Goal: Information Seeking & Learning: Learn about a topic

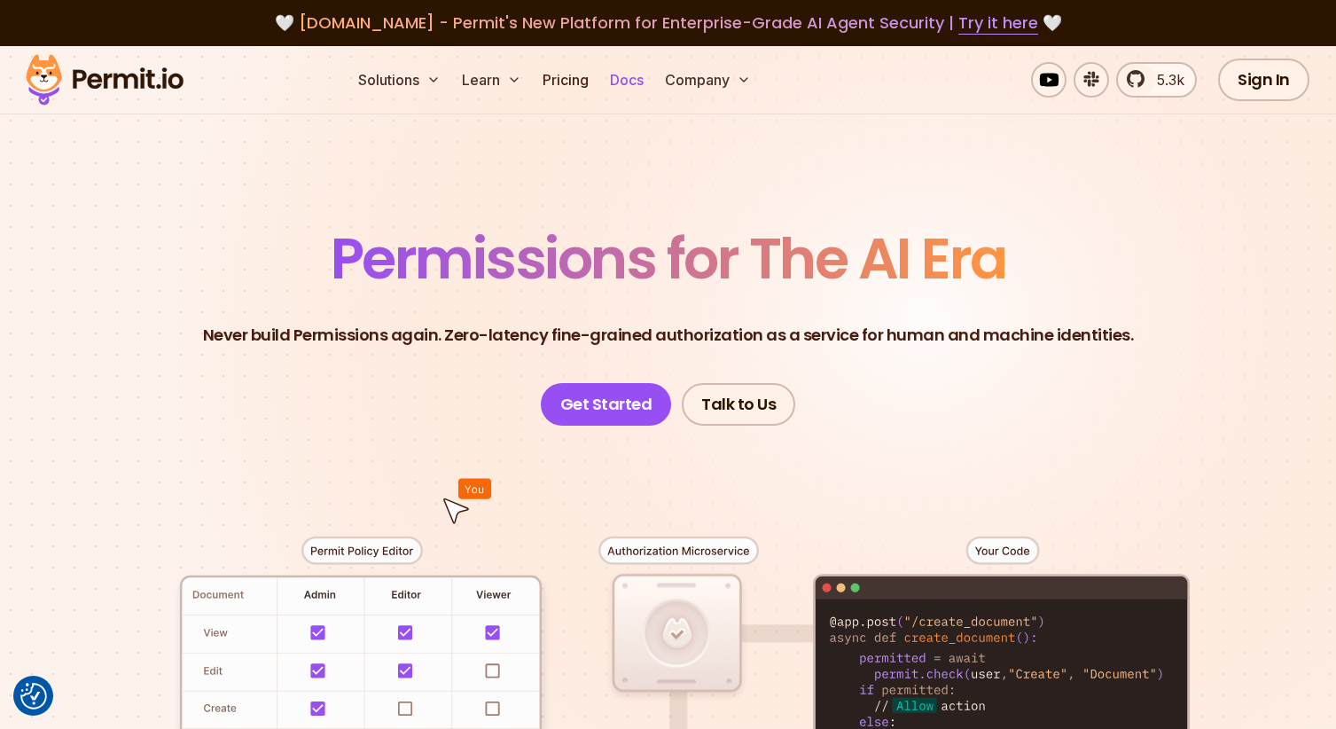
click at [636, 80] on link "Docs" at bounding box center [627, 79] width 48 height 35
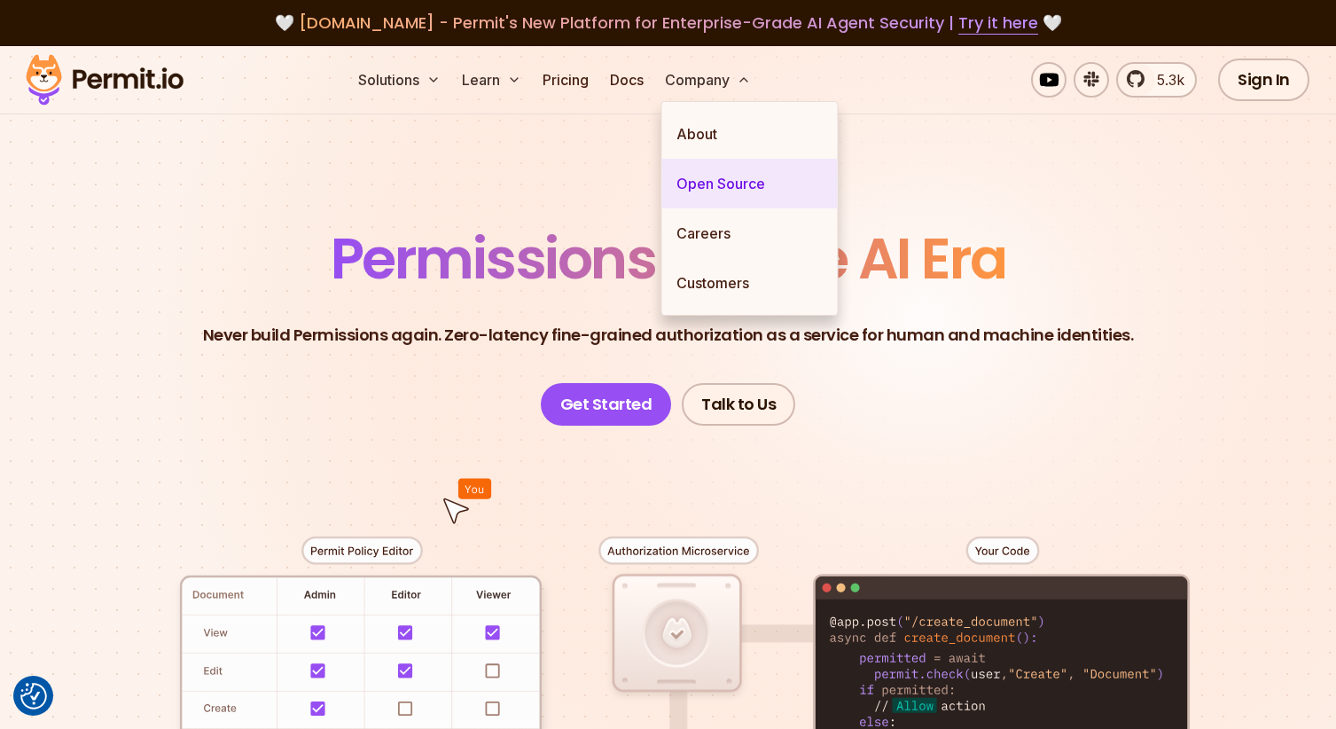
click at [723, 182] on link "Open Source" at bounding box center [750, 184] width 176 height 50
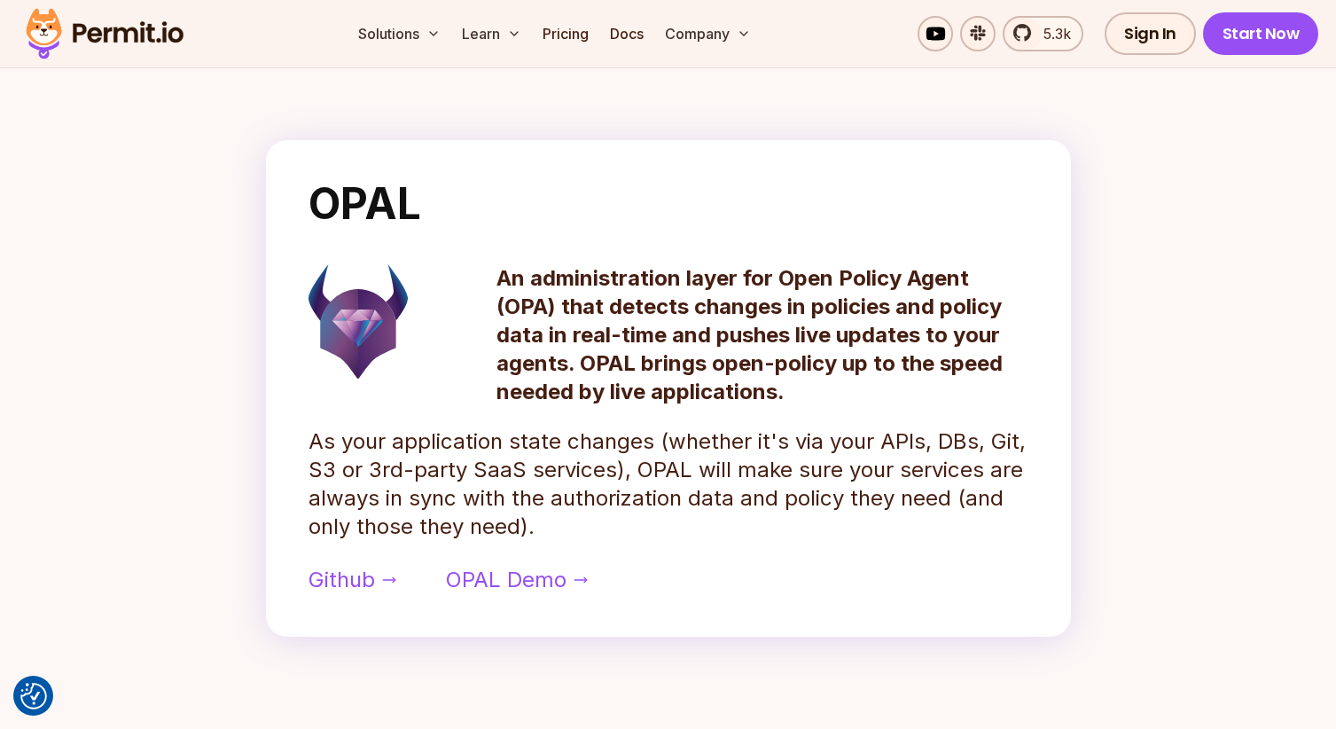
scroll to position [741, 0]
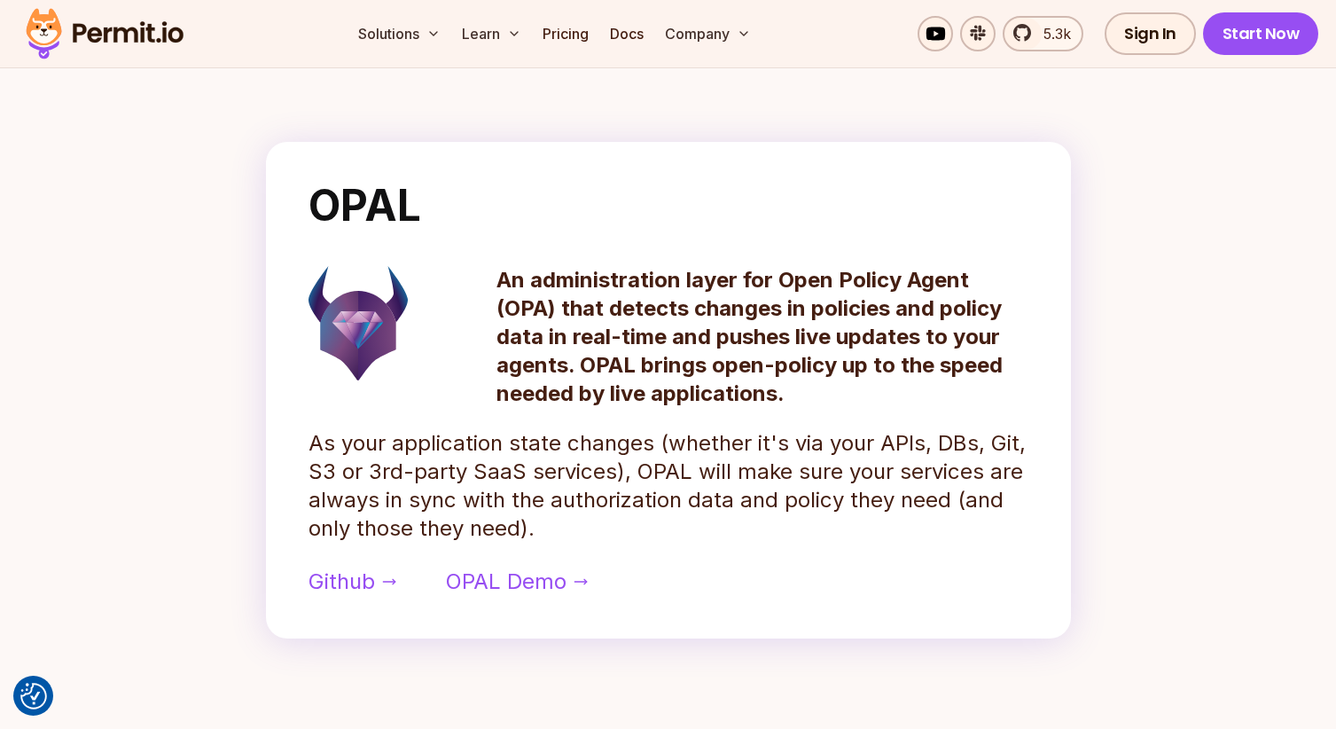
click at [213, 266] on section "OPAL An administration layer for Open Policy Agent (OPA) that detects changes i…" at bounding box center [668, 390] width 1135 height 525
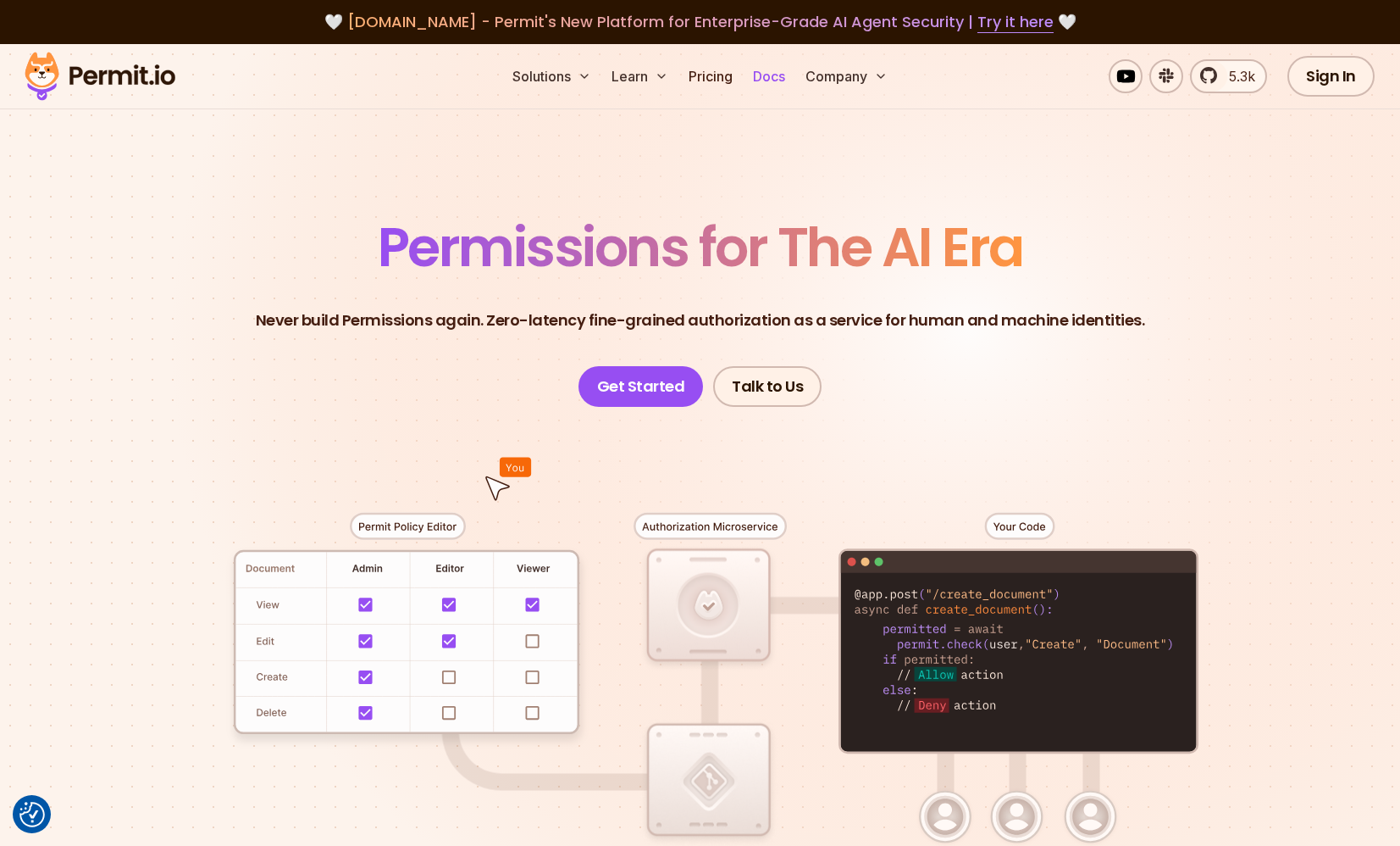
click at [780, 76] on link "Docs" at bounding box center [769, 76] width 46 height 33
